Goal: Contribute content

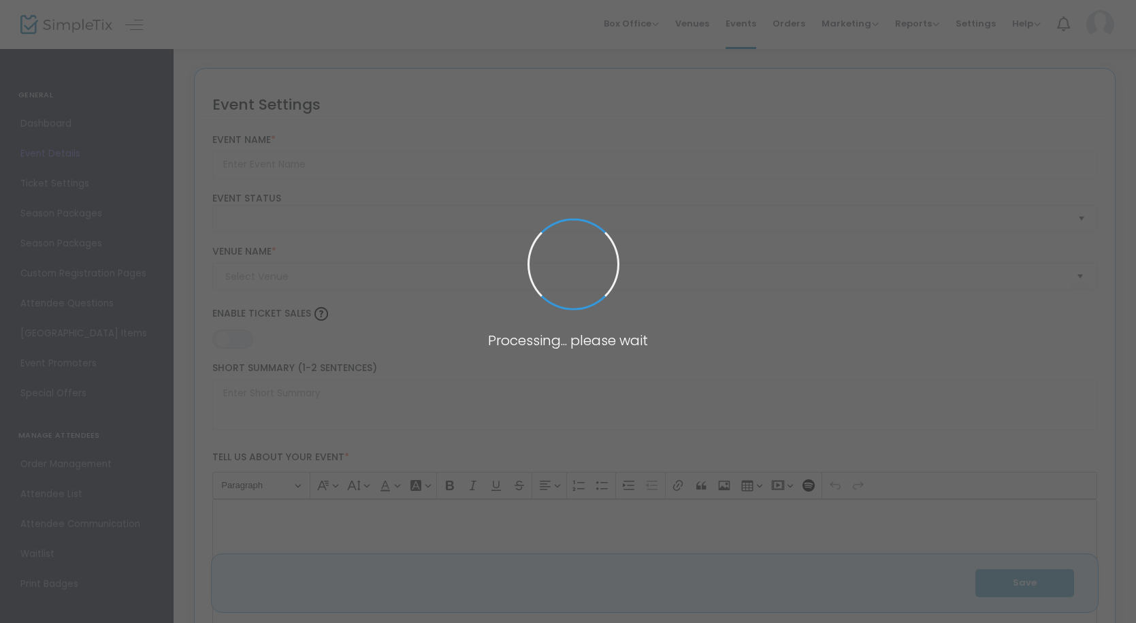
type input "Ferat Vampir"
type textarea "Ferat VampirDir. [PERSON_NAME], 1982, Czech RepublicRuntime: 96 min.Language: C…"
type input "Buy Tickets"
type input "The Dreamland Cinema at the Thistle Dew Dessert Theater"
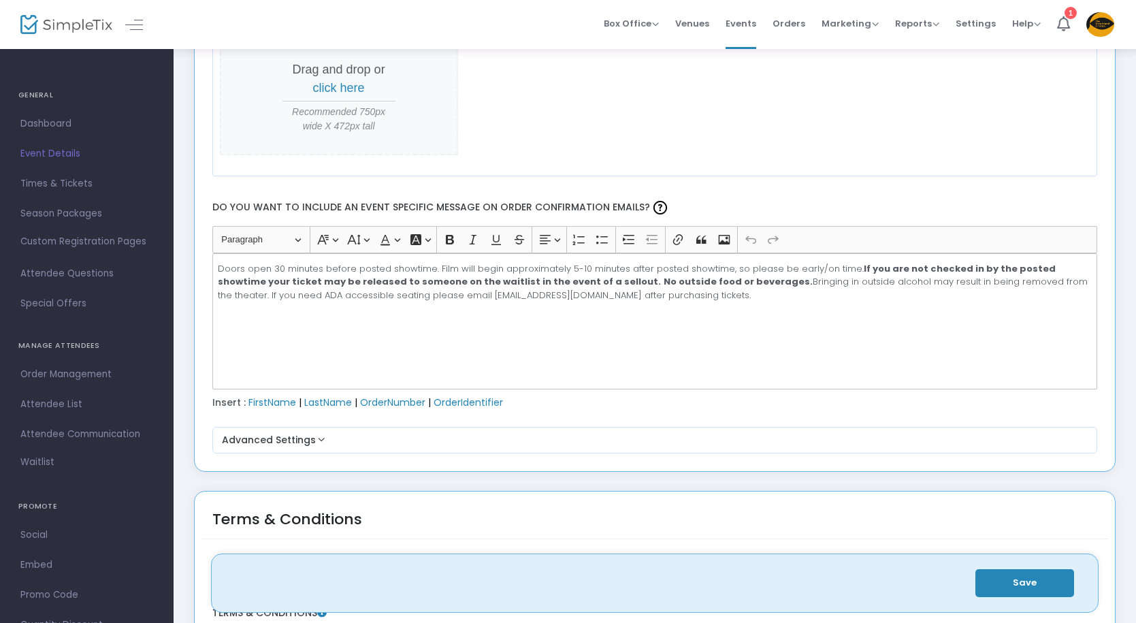
scroll to position [1697, 0]
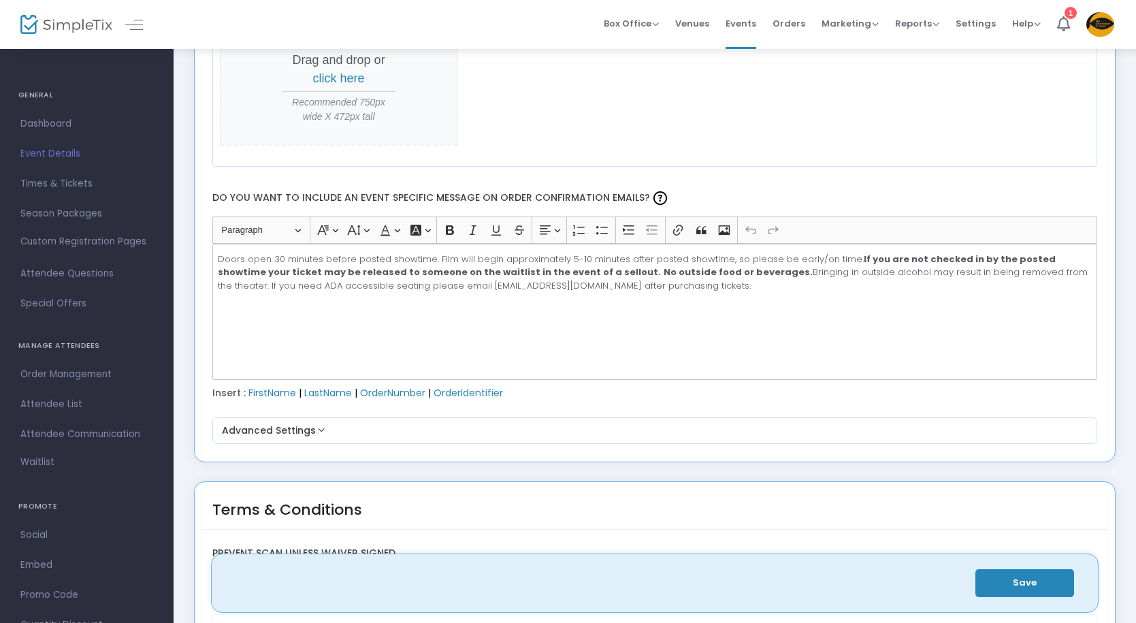
click at [475, 270] on strong "If you are not checked in by the posted showtime your ticket may be released to…" at bounding box center [637, 266] width 838 height 27
copy p "Doors open 30 minutes before posted showtime. Film will begin approximately 5-1…"
